Goal: Task Accomplishment & Management: Complete application form

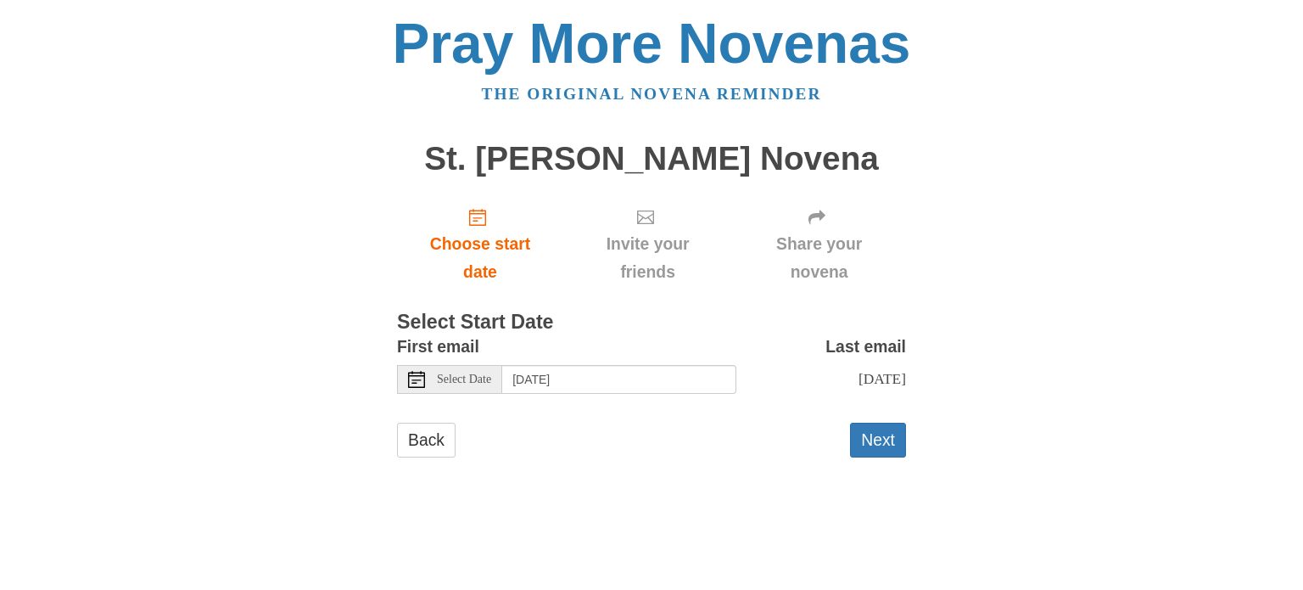
click at [420, 383] on icon at bounding box center [416, 379] width 17 height 17
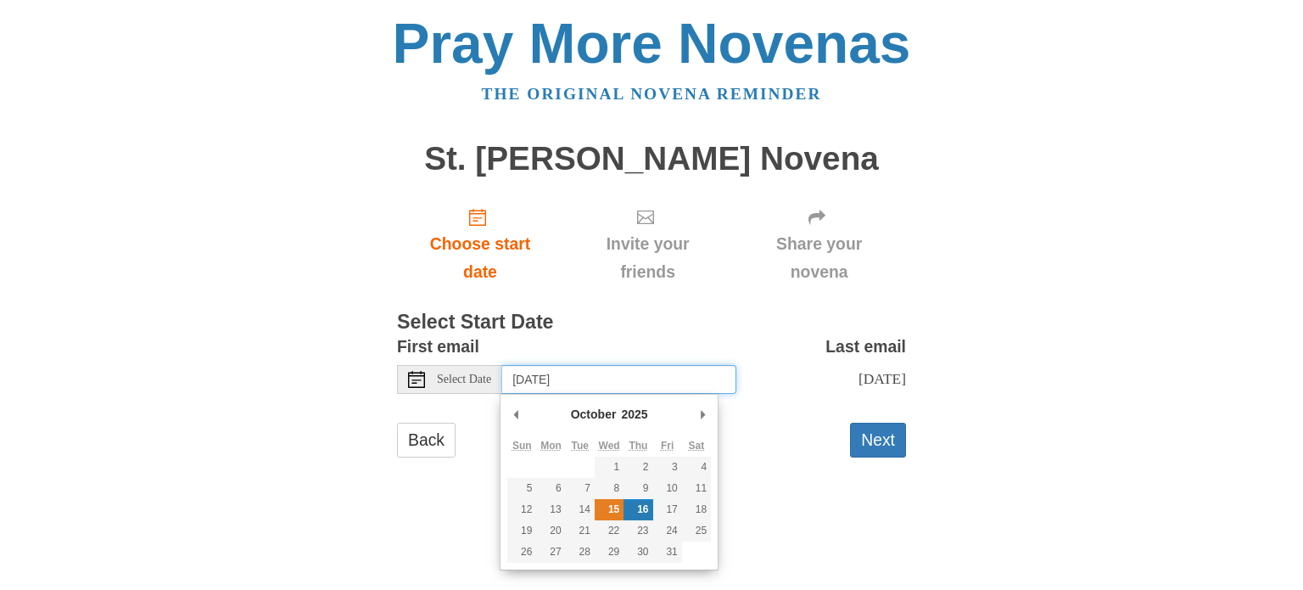
type input "Wednesday, October 15th"
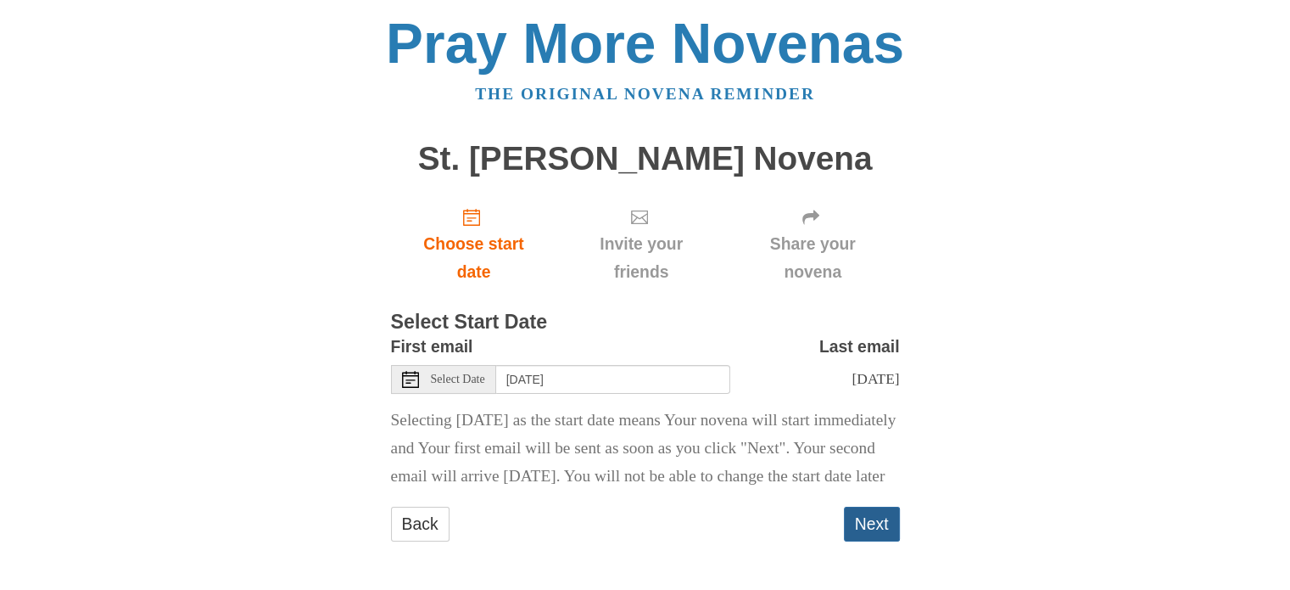
click at [866, 541] on button "Next" at bounding box center [872, 523] width 56 height 35
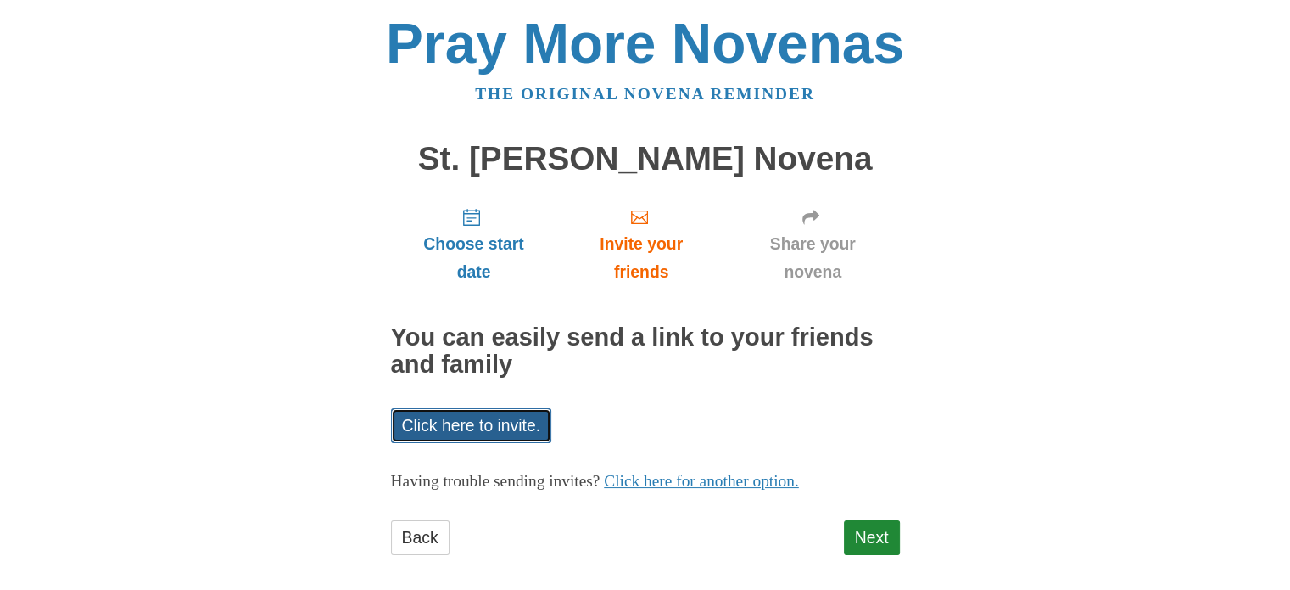
click at [453, 428] on link "Click here to invite." at bounding box center [471, 425] width 161 height 35
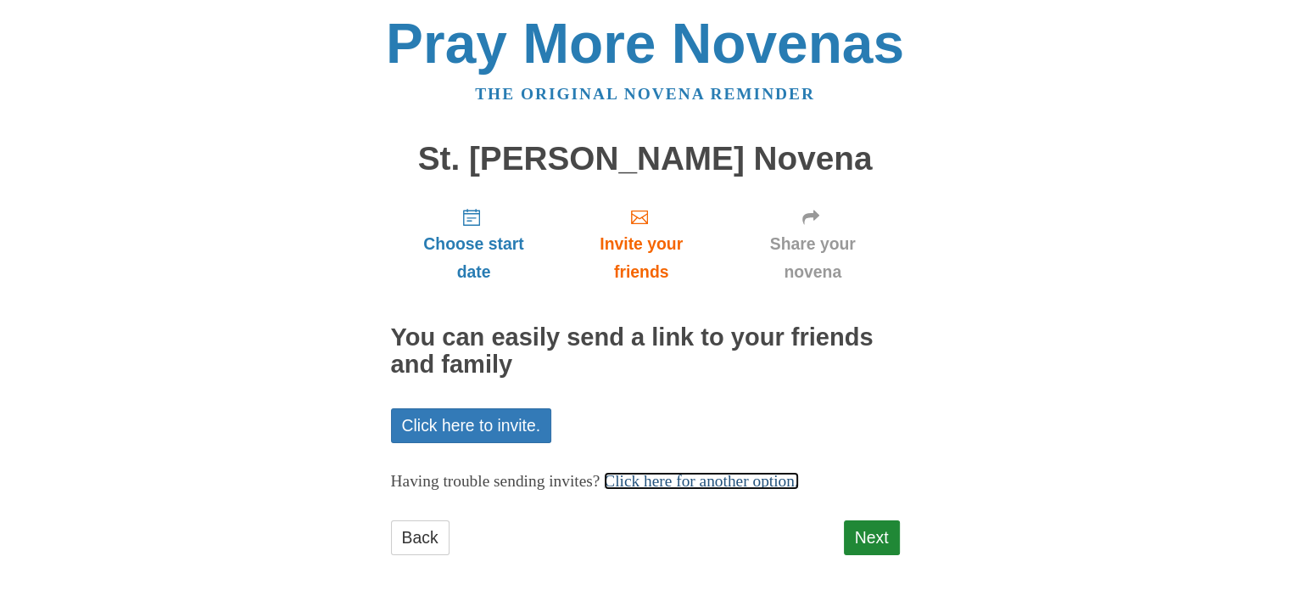
click at [684, 486] on link "Click here for another option." at bounding box center [701, 481] width 195 height 18
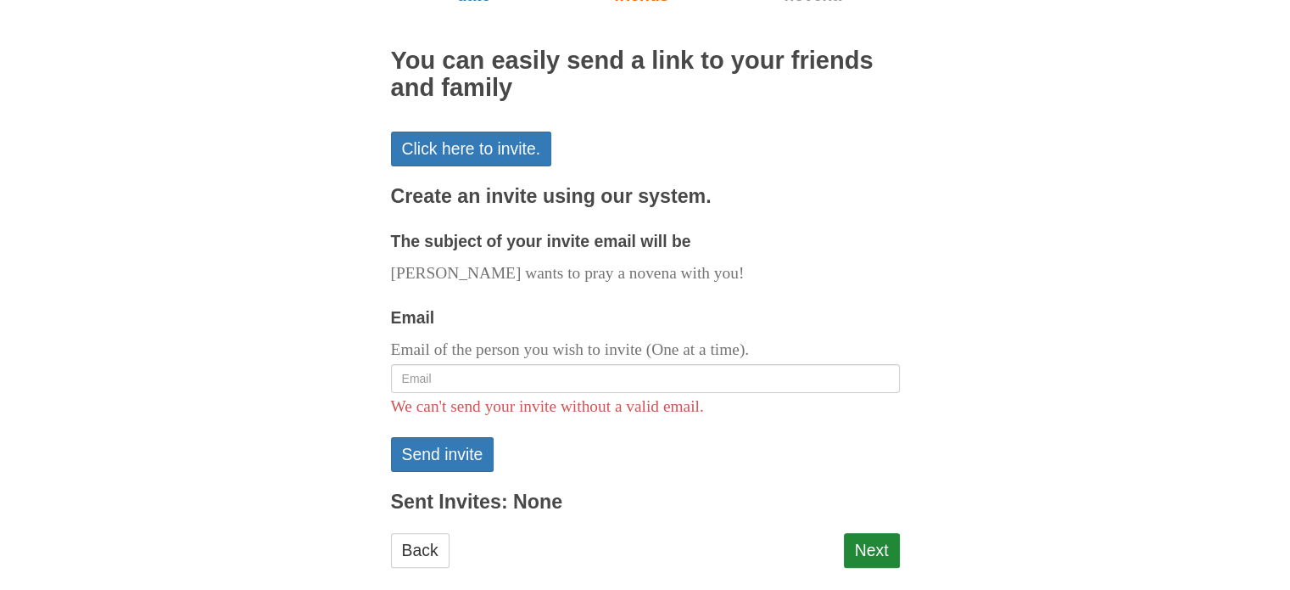
scroll to position [302, 0]
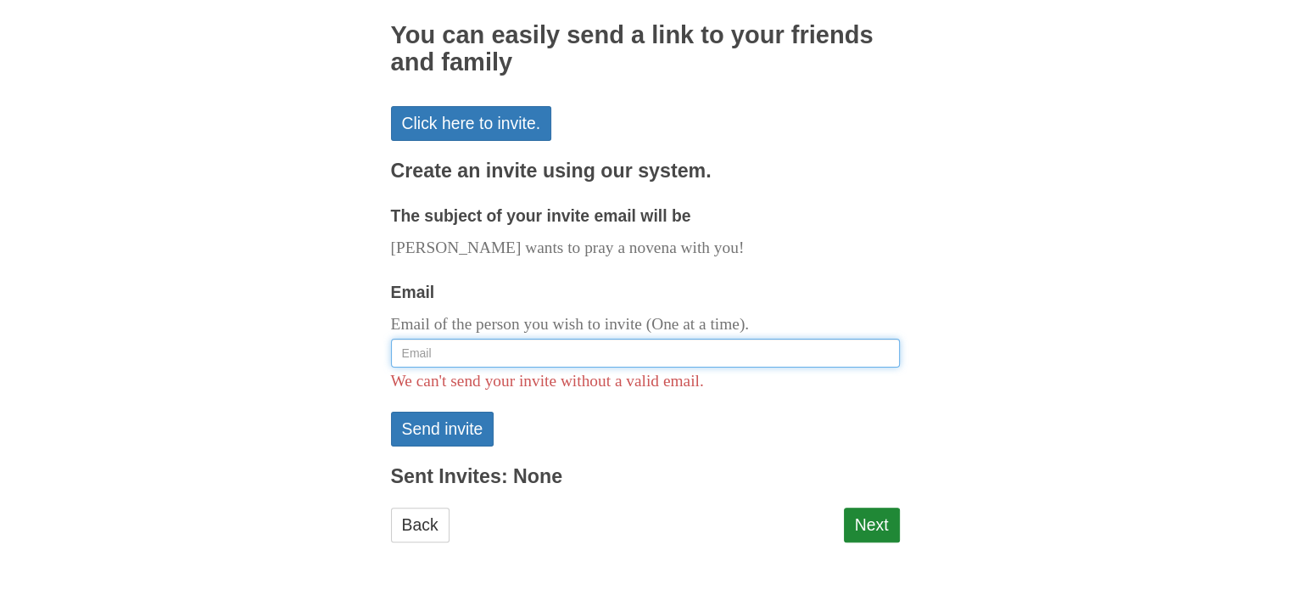
click at [659, 351] on input "Email" at bounding box center [645, 352] width 509 height 29
type input "[EMAIL_ADDRESS][DOMAIN_NAME]"
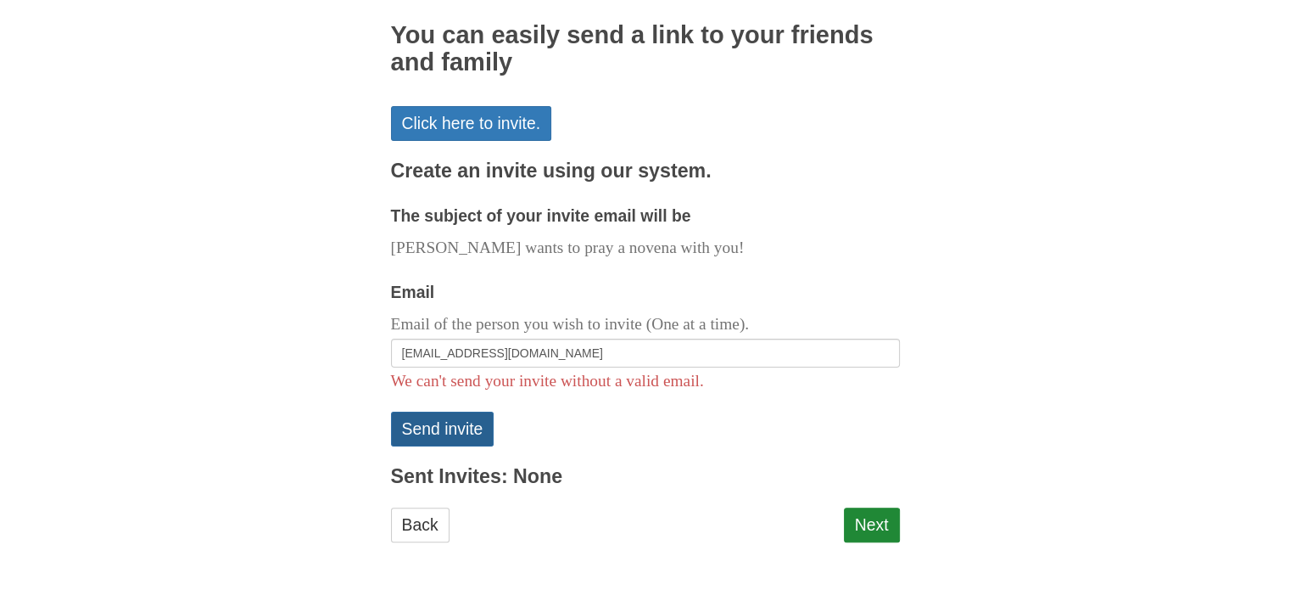
click at [444, 433] on button "Send invite" at bounding box center [442, 428] width 103 height 35
